Goal: Book appointment/travel/reservation

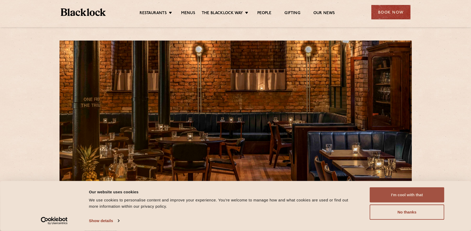
click at [427, 196] on button "I'm cool with that" at bounding box center [407, 194] width 75 height 15
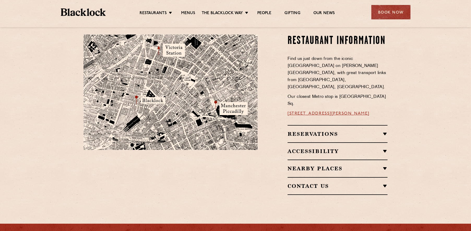
scroll to position [313, 0]
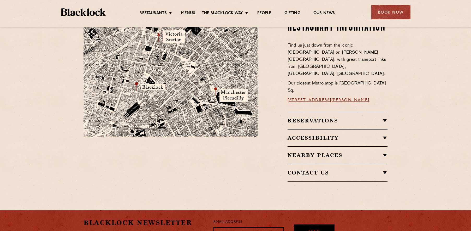
click at [385, 117] on h2 "Reservations" at bounding box center [338, 120] width 100 height 6
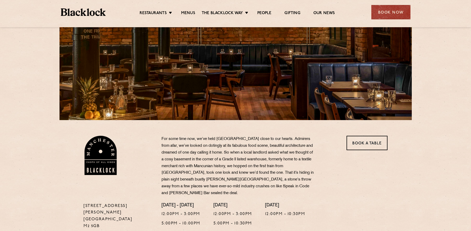
scroll to position [0, 0]
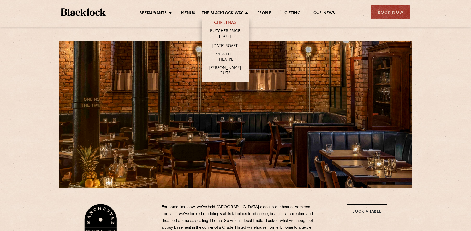
click at [227, 24] on link "Christmas" at bounding box center [225, 23] width 22 height 6
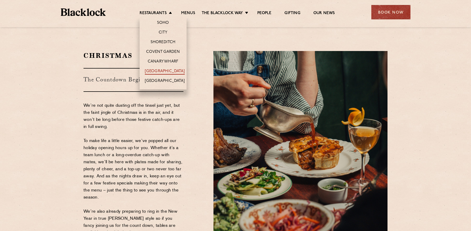
click at [160, 72] on link "[GEOGRAPHIC_DATA]" at bounding box center [165, 72] width 40 height 6
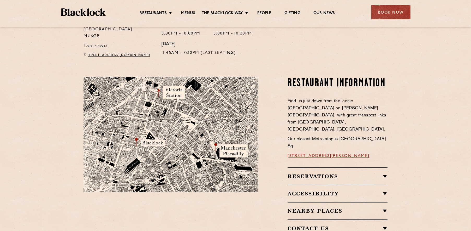
scroll to position [287, 0]
